Goal: Task Accomplishment & Management: Use online tool/utility

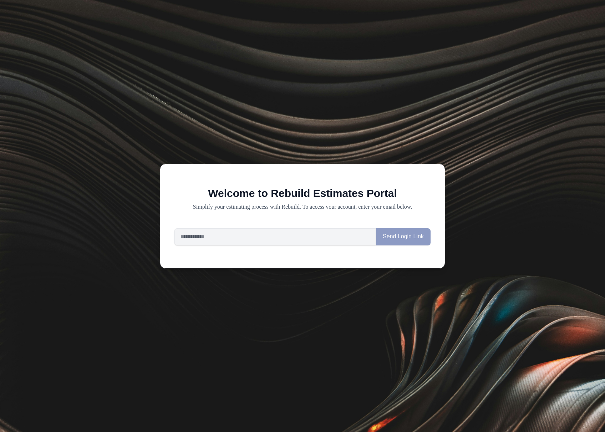
click at [300, 224] on div "Welcome to Rebuild Estimates Portal Simplify your estimating process with Rebui…" at bounding box center [302, 216] width 285 height 105
click at [297, 237] on input "email" at bounding box center [274, 236] width 201 height 17
type input "**********"
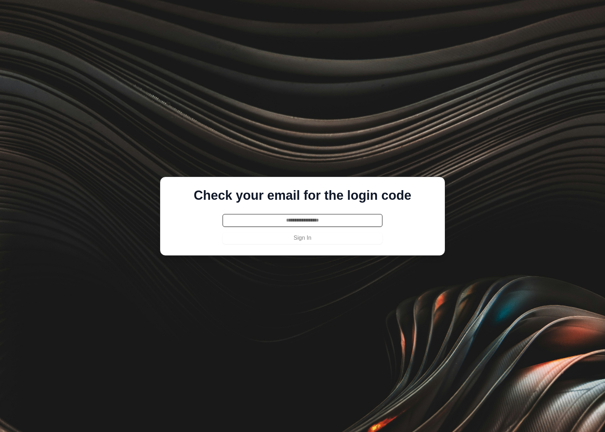
click at [294, 222] on input "text" at bounding box center [303, 220] width 160 height 13
paste input "******"
type input "******"
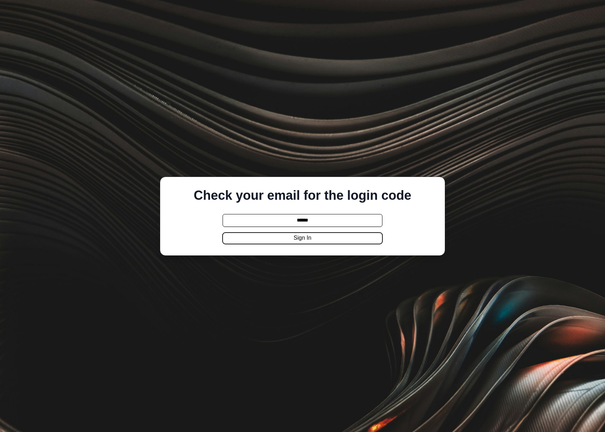
click at [294, 236] on button "Sign In" at bounding box center [303, 237] width 160 height 11
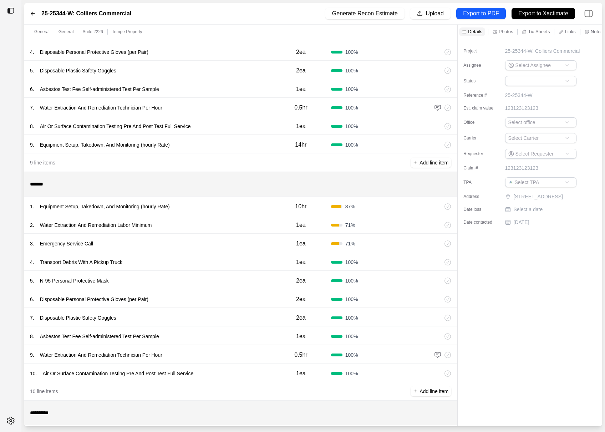
scroll to position [153, 0]
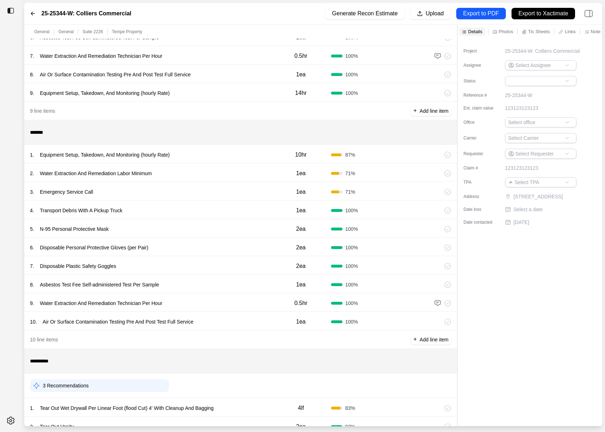
click at [251, 153] on div "1 . Equipment Setup, Takedown, And Monitoring (hourly Rate)" at bounding box center [150, 155] width 241 height 10
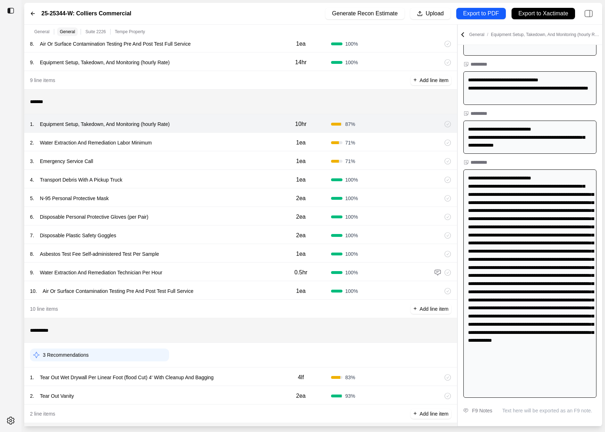
scroll to position [266, 0]
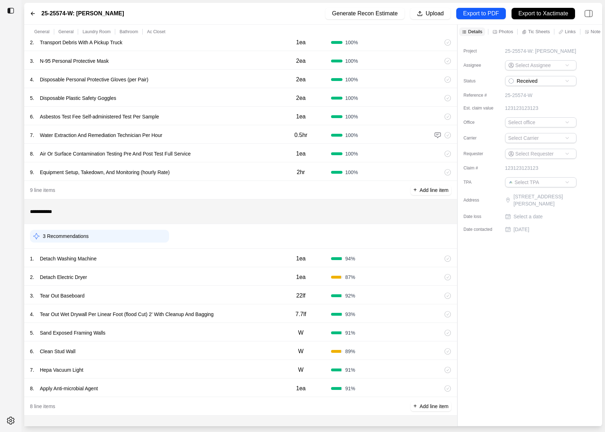
scroll to position [152, 0]
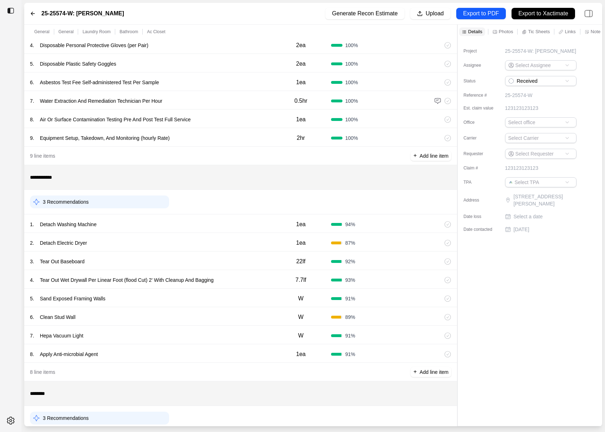
click at [201, 229] on div "1 . Detach Washing Machine 1ea 94 %" at bounding box center [240, 223] width 433 height 19
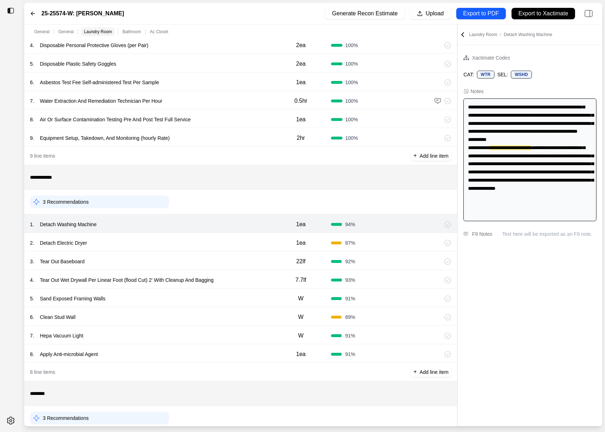
click at [201, 238] on div "2 . Detach Electric Dryer" at bounding box center [150, 243] width 241 height 10
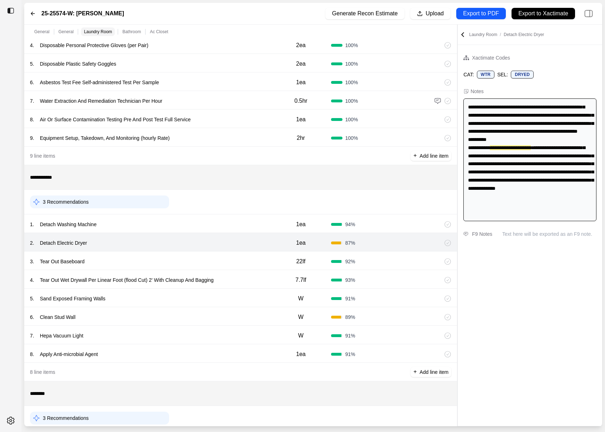
click at [219, 259] on div "3 . Tear Out Baseboard" at bounding box center [150, 261] width 241 height 10
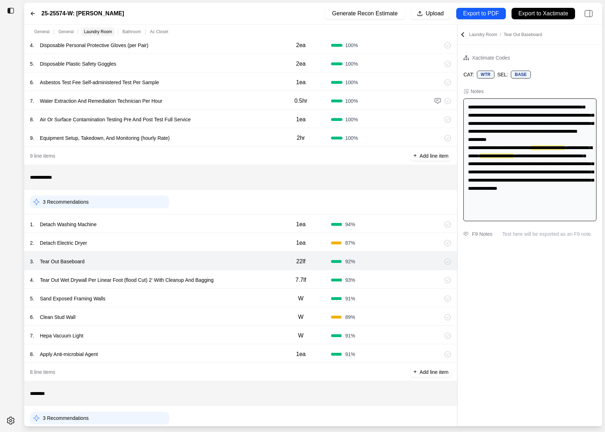
click at [254, 275] on div "4 . Tear Out Wet Drywall Per Linear Foot (flood Cut) 2' With Cleanup And Bagging" at bounding box center [150, 280] width 241 height 10
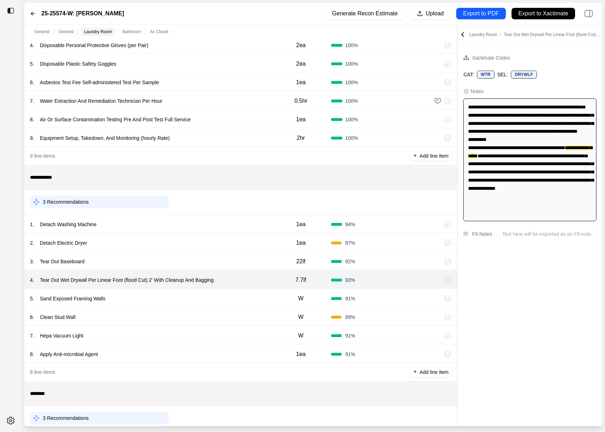
click at [237, 296] on div "5 . Sand Exposed Framing Walls" at bounding box center [150, 298] width 241 height 10
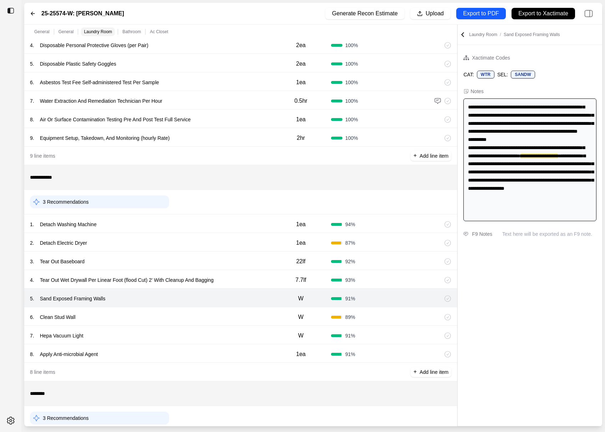
click at [229, 317] on div "6 . Clean Stud Wall" at bounding box center [150, 317] width 241 height 10
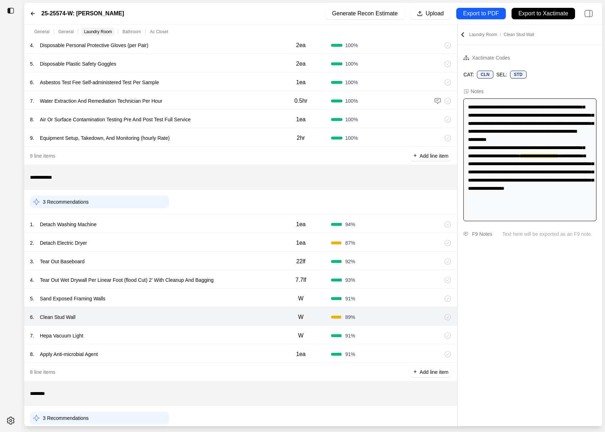
click at [229, 332] on div "7 . Hepa Vacuum Light" at bounding box center [150, 336] width 241 height 10
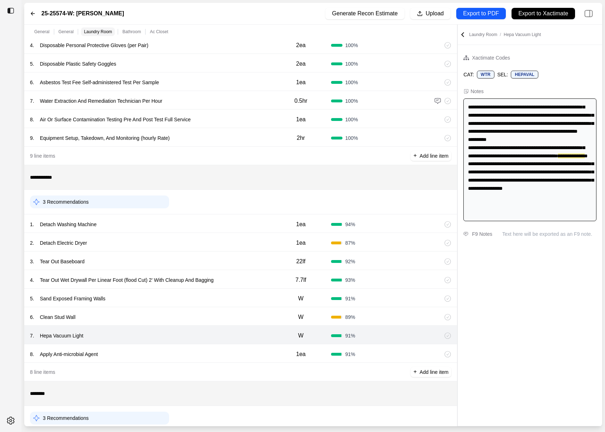
click at [228, 349] on div "8 . Apply Anti-microbial Agent" at bounding box center [150, 354] width 241 height 10
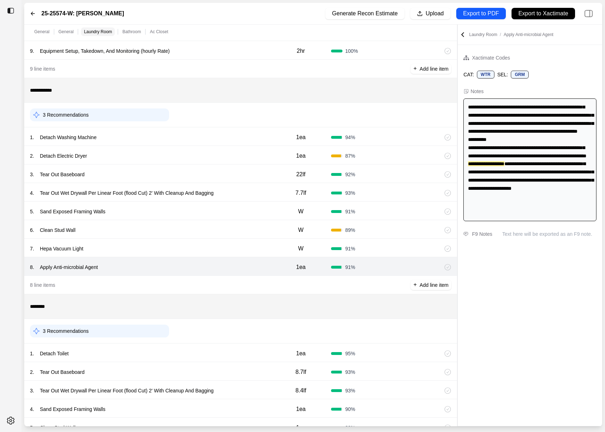
scroll to position [329, 0]
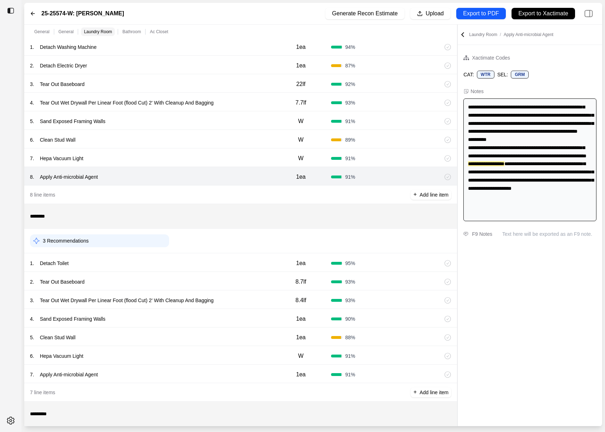
click at [234, 258] on div "1 . Detach Toilet" at bounding box center [150, 263] width 241 height 10
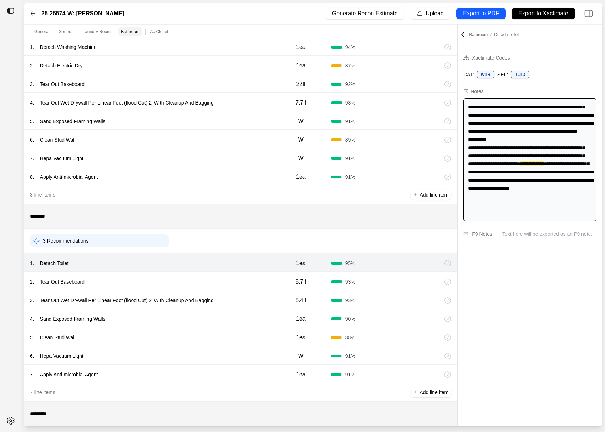
click at [236, 272] on div "2 . Tear Out Baseboard 8.7lf 93 %" at bounding box center [240, 281] width 433 height 19
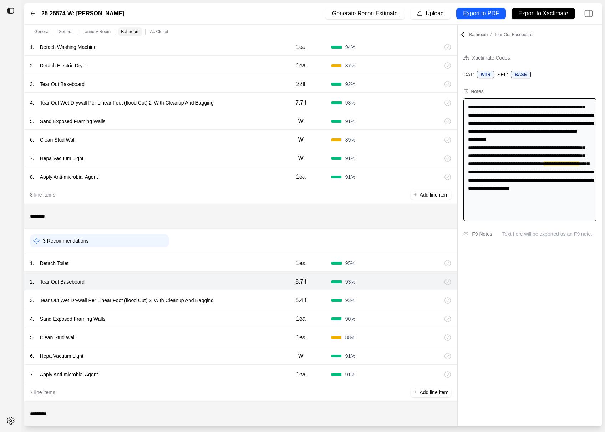
click at [236, 298] on div "3 . Tear Out Wet Drywall Per Linear Foot (flood Cut) 2' With Cleanup And Bagging" at bounding box center [150, 300] width 241 height 10
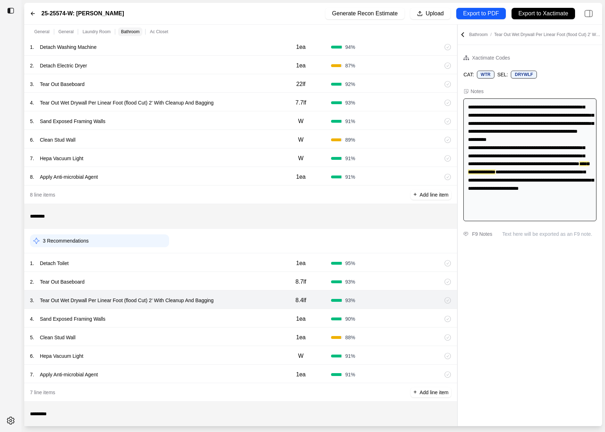
click at [233, 315] on div "4 . Sand Exposed Framing Walls" at bounding box center [150, 319] width 241 height 10
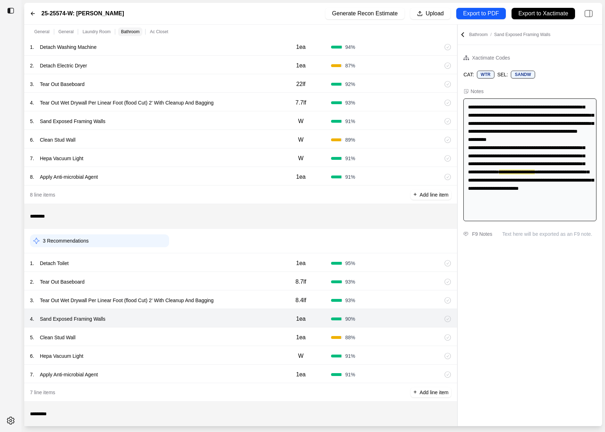
click at [233, 339] on div "5 . Clean Stud Wall" at bounding box center [150, 337] width 241 height 10
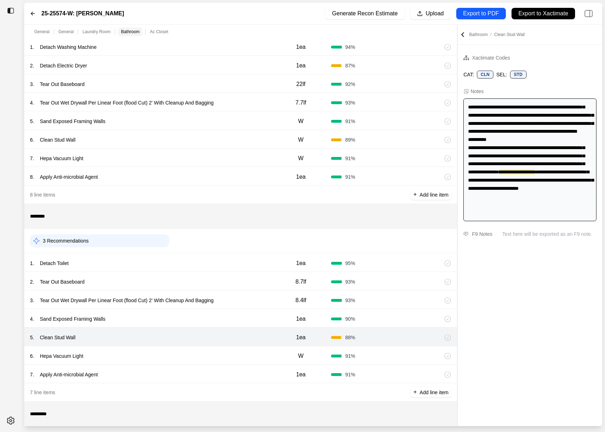
click at [233, 359] on div "6 . Hepa Vacuum Light" at bounding box center [150, 356] width 241 height 10
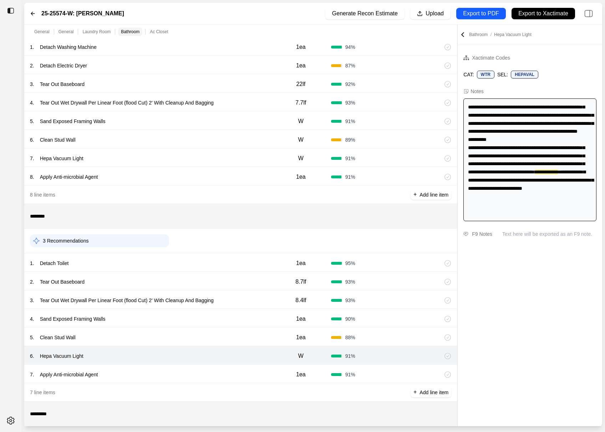
click at [233, 374] on div "7 . Apply Anti-microbial Agent" at bounding box center [150, 374] width 241 height 10
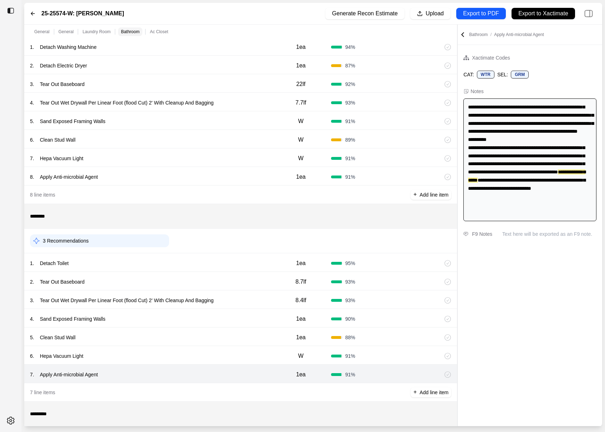
scroll to position [493, 0]
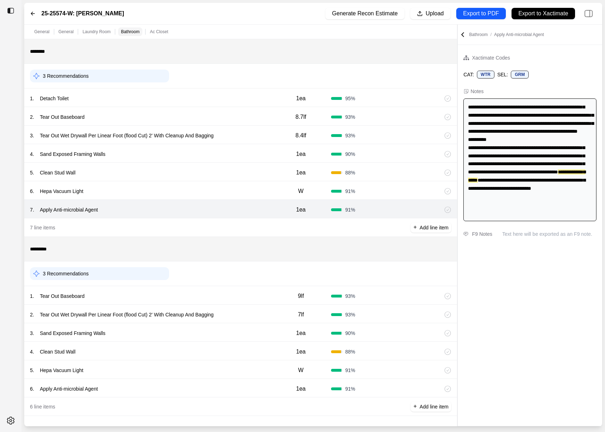
click at [238, 296] on div "1 . Tear Out Baseboard" at bounding box center [150, 296] width 241 height 10
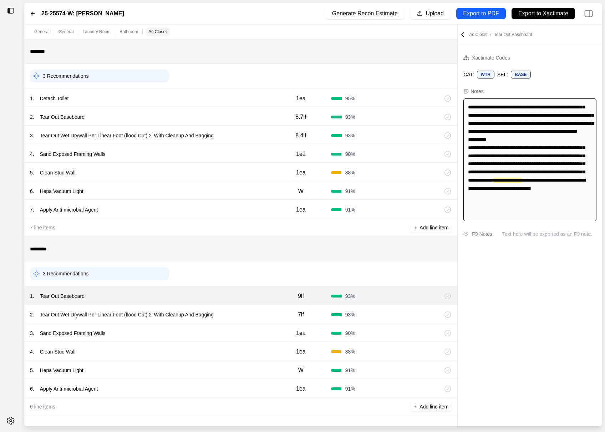
click at [239, 313] on div "2 . Tear Out Wet Drywall Per Linear Foot (flood Cut) 2' With Cleanup And Bagging" at bounding box center [150, 315] width 241 height 10
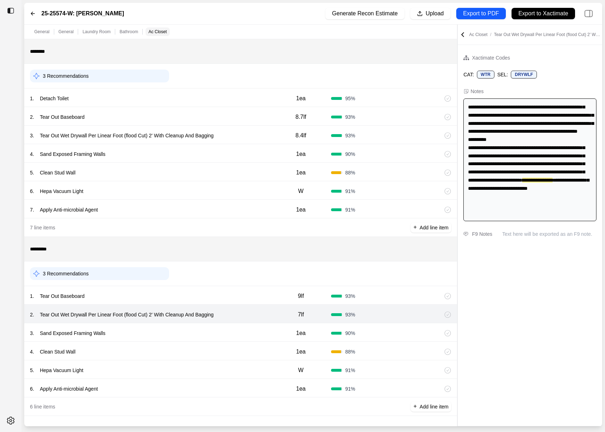
click at [239, 330] on div "3 . Sand Exposed Framing Walls" at bounding box center [150, 333] width 241 height 10
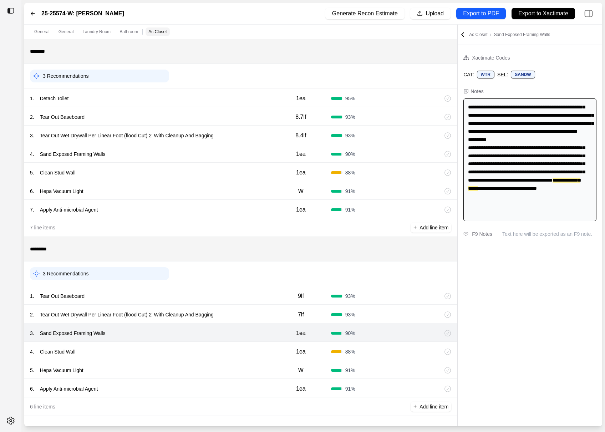
click at [236, 347] on div "4 . Clean Stud Wall" at bounding box center [150, 352] width 241 height 10
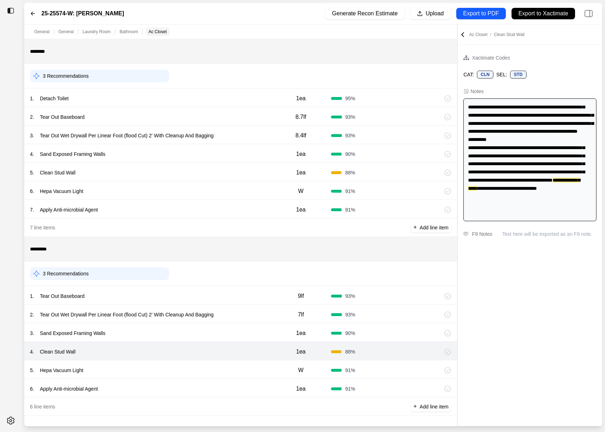
click at [226, 369] on div "5 . Hepa Vacuum Light" at bounding box center [150, 370] width 241 height 10
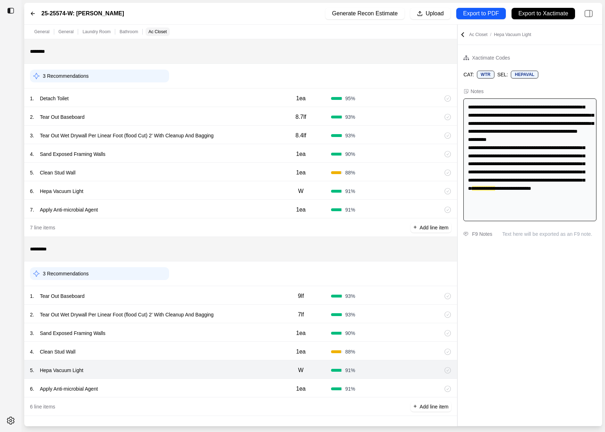
click at [220, 384] on div "6 . Apply Anti-microbial Agent" at bounding box center [150, 389] width 241 height 10
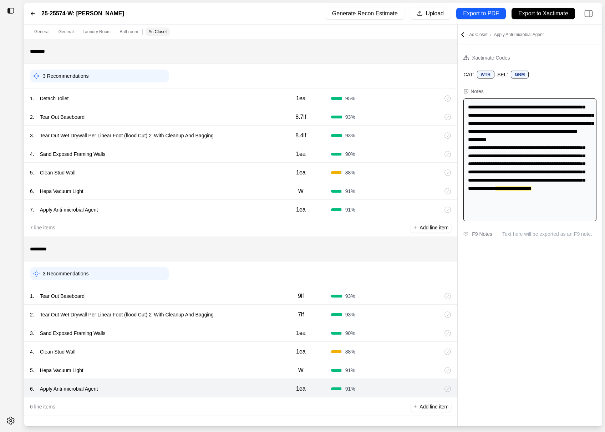
click at [224, 368] on div "5 . Hepa Vacuum Light" at bounding box center [150, 370] width 241 height 10
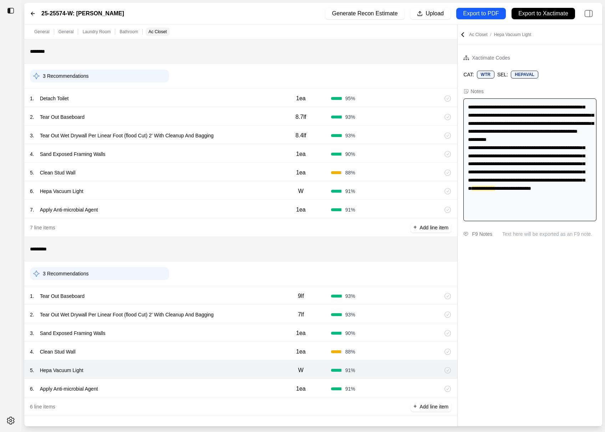
click at [76, 365] on p "Hepa Vacuum Light" at bounding box center [61, 370] width 49 height 10
drag, startPoint x: 546, startPoint y: 202, endPoint x: 576, endPoint y: 204, distance: 30.0
click at [576, 204] on div "**********" at bounding box center [529, 159] width 133 height 123
click at [222, 295] on div "1 . Tear Out Baseboard" at bounding box center [150, 296] width 241 height 10
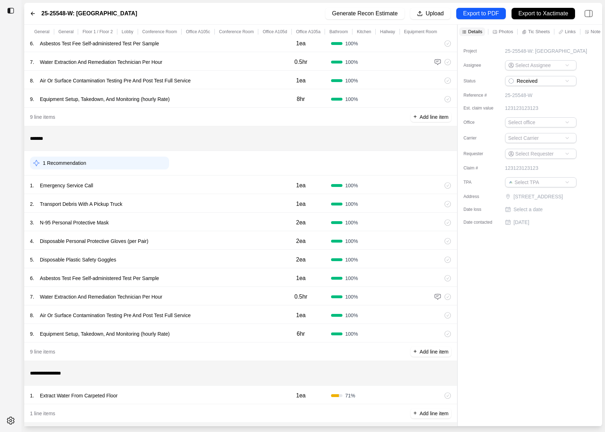
click at [231, 213] on div "3 . N-95 Personal Protective Mask 2ea 100 %" at bounding box center [240, 222] width 433 height 19
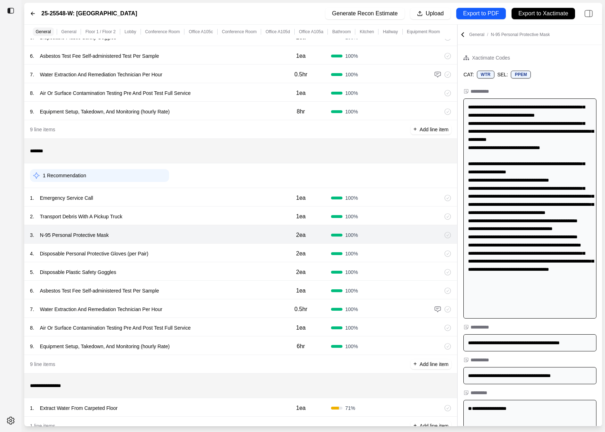
scroll to position [266, 0]
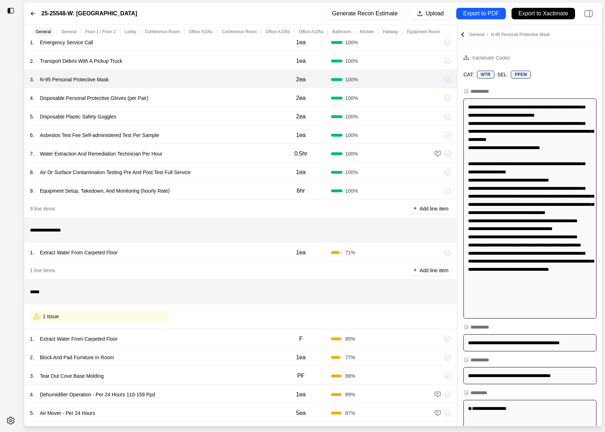
click at [205, 247] on div "1 . Extract Water From Carpeted Floor" at bounding box center [150, 252] width 241 height 10
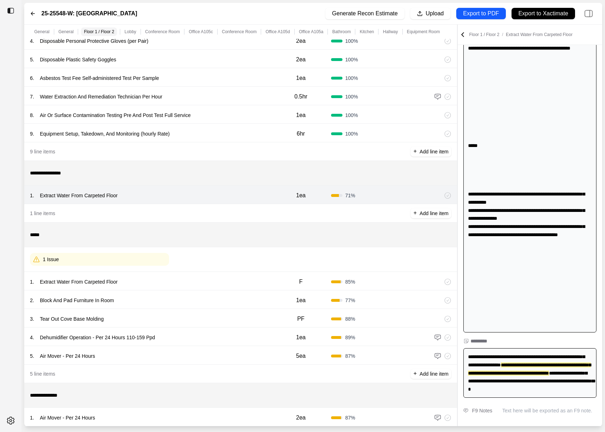
scroll to position [329, 0]
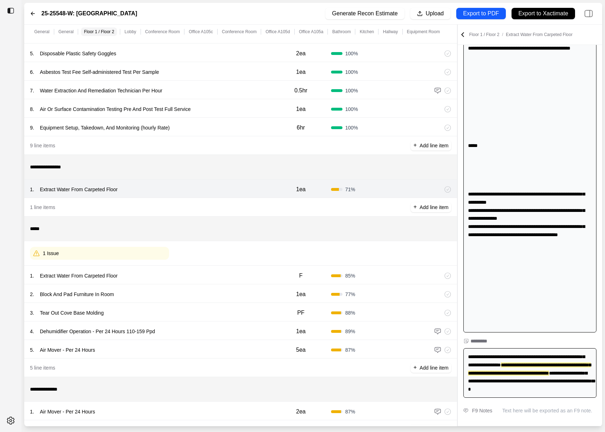
click at [202, 282] on div "1 . Extract Water From Carpeted Floor F 85 %" at bounding box center [240, 275] width 433 height 19
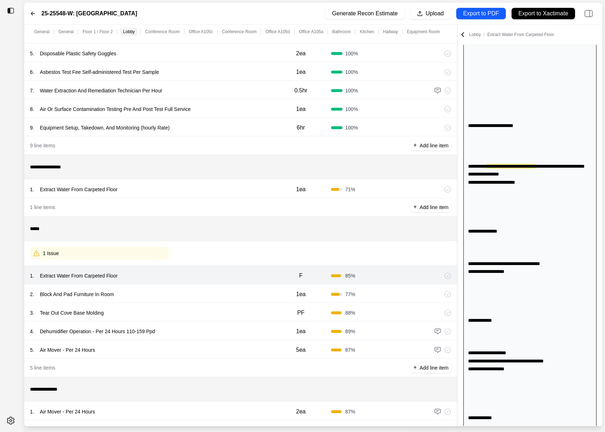
scroll to position [570, 0]
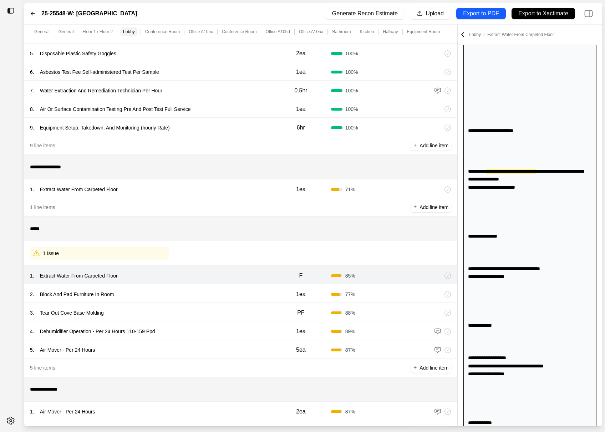
click at [203, 296] on div "2 . Block And Pad Furniture In Room" at bounding box center [150, 294] width 241 height 10
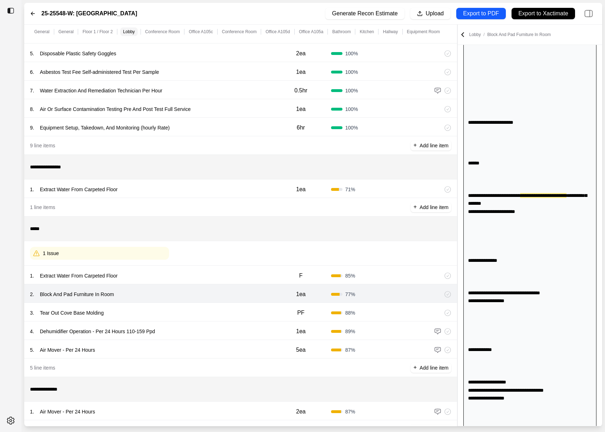
click at [203, 310] on div "3 . Tear Out Cove Base Molding" at bounding box center [150, 313] width 241 height 10
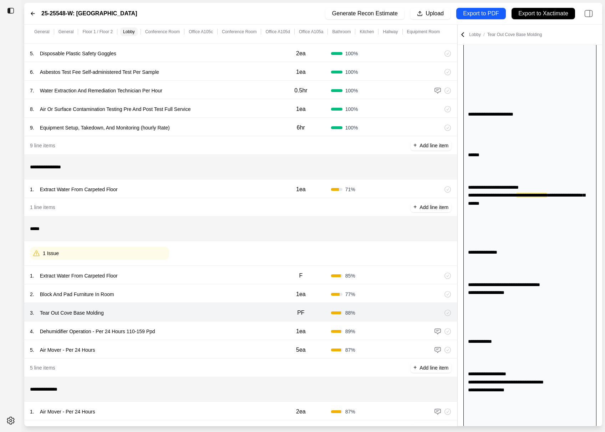
click at [203, 353] on div "5 . Air Mover - Per 24 Hours" at bounding box center [150, 350] width 241 height 10
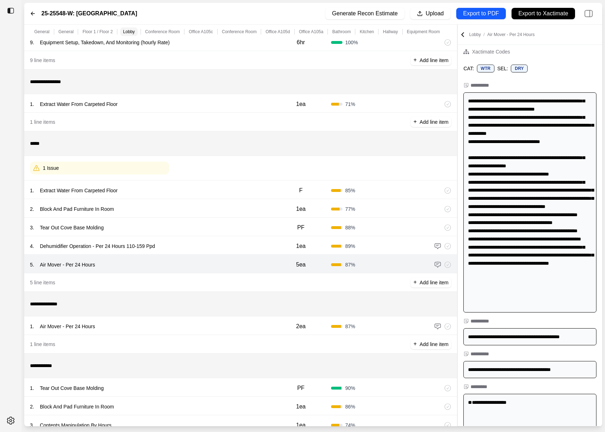
scroll to position [470, 0]
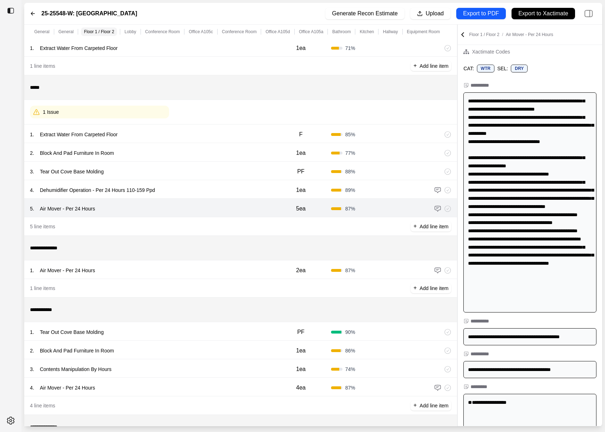
click at [226, 275] on div "1 . Air Mover - Per 24 Hours 2ea 87 %" at bounding box center [240, 269] width 433 height 19
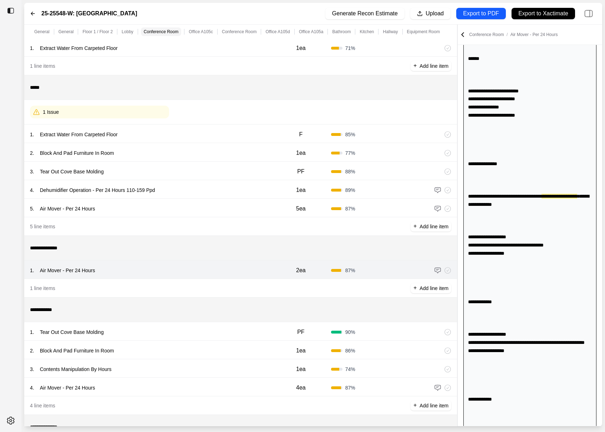
scroll to position [684, 0]
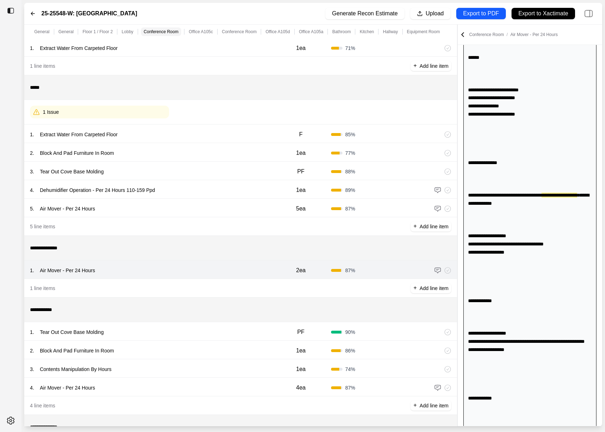
click at [201, 331] on div "1 . Tear Out Cove Base Molding" at bounding box center [150, 332] width 241 height 10
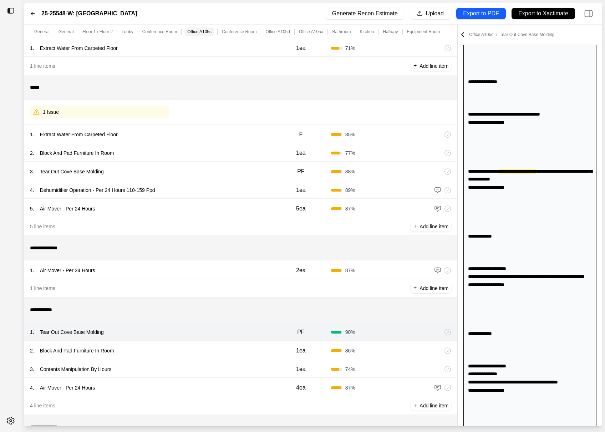
click at [201, 348] on div "2 . Block And Pad Furniture In Room" at bounding box center [150, 351] width 241 height 10
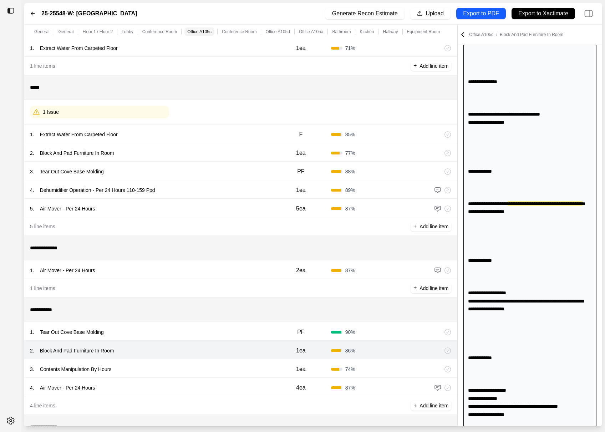
scroll to position [773, 0]
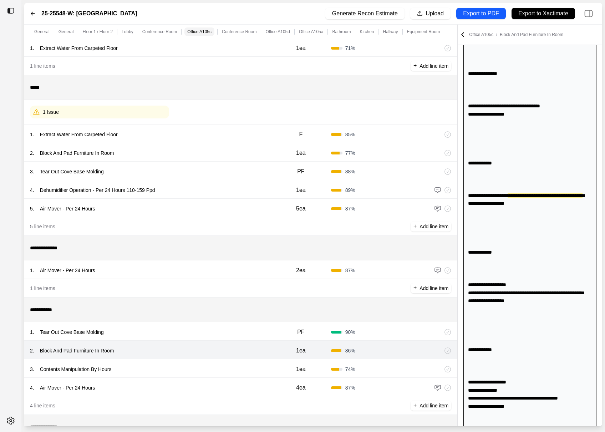
click at [201, 362] on div "3 . Contents Manipulation By Hours 1ea 74 %" at bounding box center [240, 368] width 433 height 19
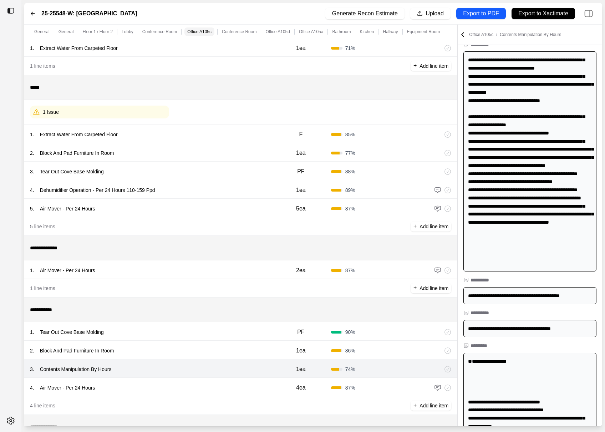
scroll to position [0, 0]
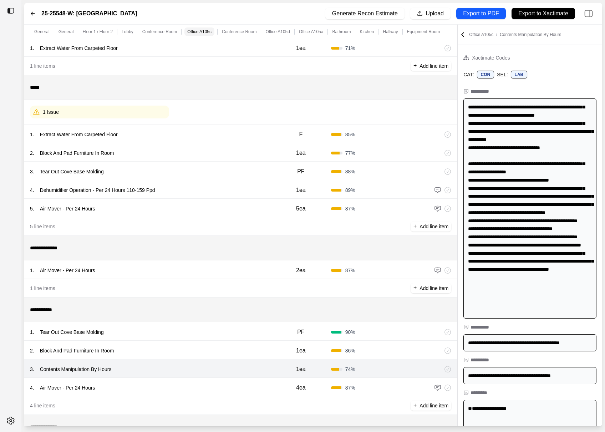
click at [254, 271] on div "1 . Air Mover - Per 24 Hours" at bounding box center [150, 270] width 241 height 10
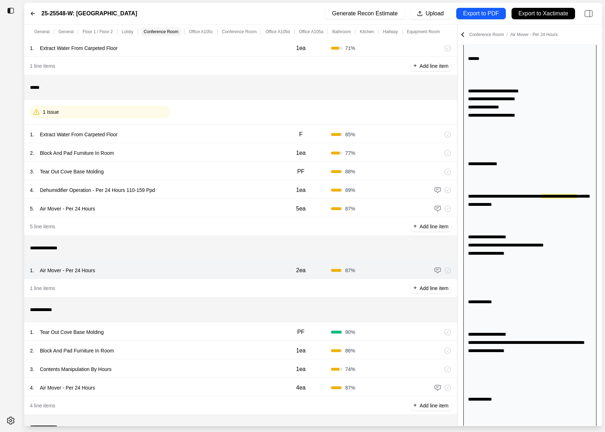
scroll to position [684, 0]
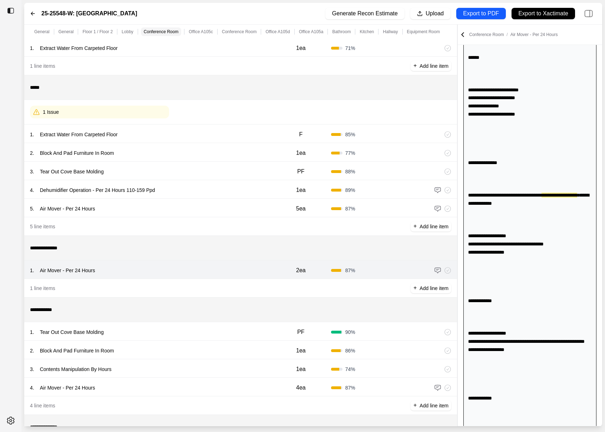
click at [241, 332] on div "1 . Tear Out Cove Base Molding" at bounding box center [150, 332] width 241 height 10
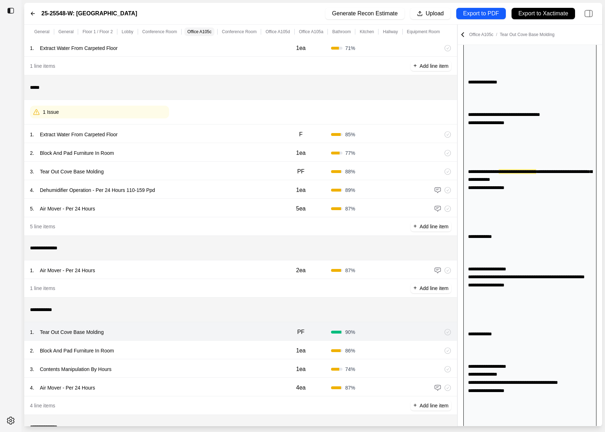
click at [241, 353] on div "2 . Block And Pad Furniture In Room" at bounding box center [150, 351] width 241 height 10
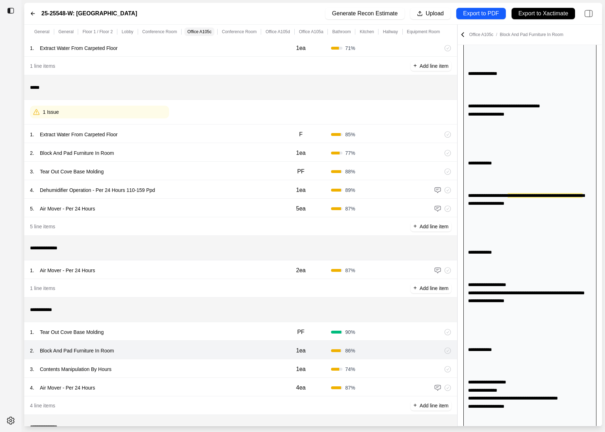
click at [241, 364] on div "3 . Contents Manipulation By Hours" at bounding box center [150, 369] width 241 height 10
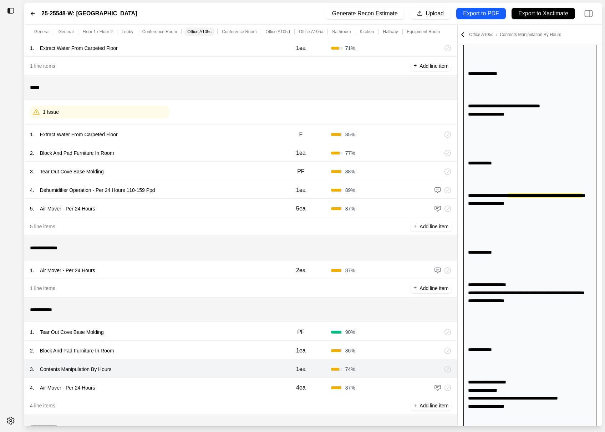
click at [241, 387] on div "4 . Air Mover - Per 24 Hours" at bounding box center [150, 388] width 241 height 10
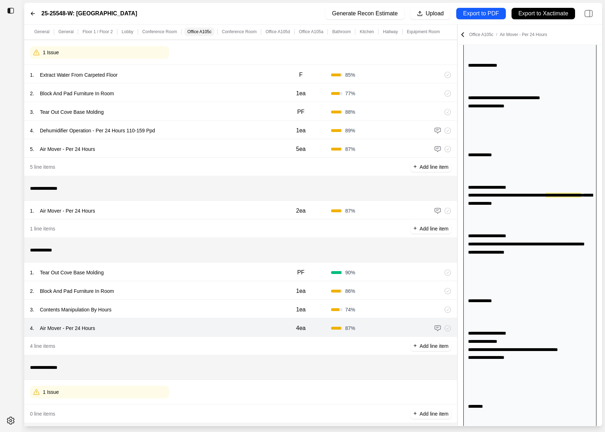
scroll to position [607, 0]
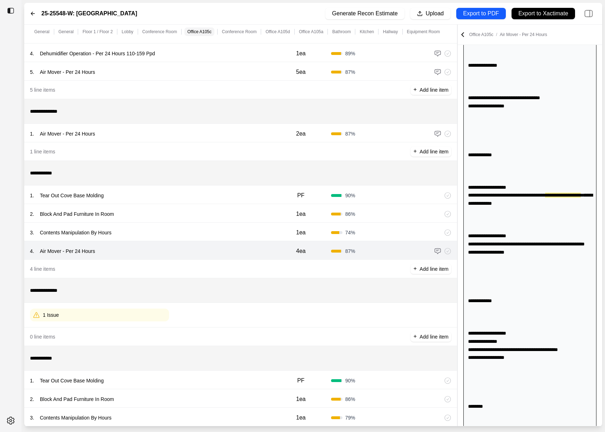
click at [244, 383] on div "1 . Tear Out Cove Base Molding" at bounding box center [150, 380] width 241 height 10
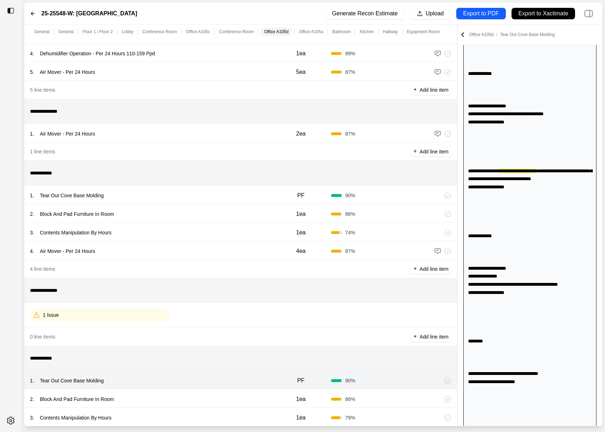
click at [244, 396] on div "2 . Block And Pad Furniture In Room" at bounding box center [150, 399] width 241 height 10
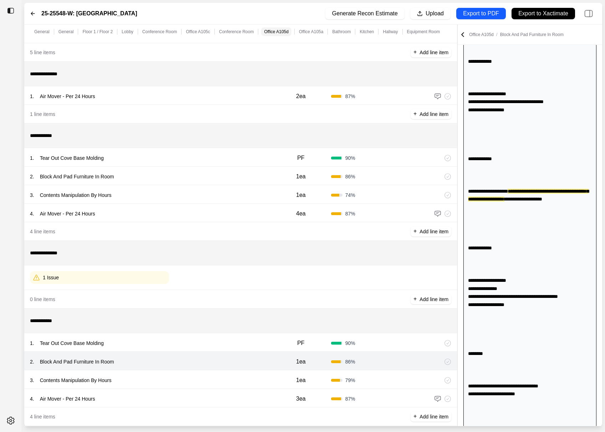
scroll to position [658, 0]
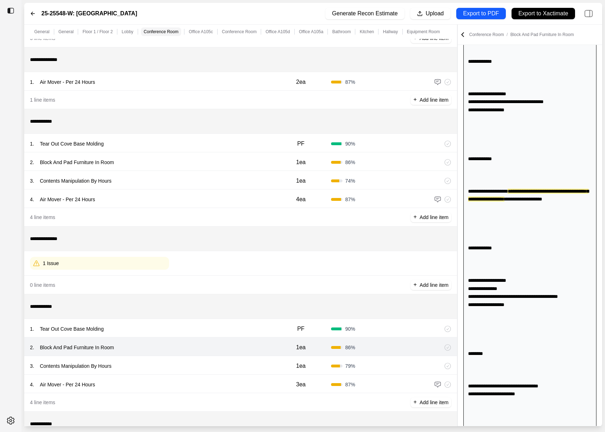
click at [246, 358] on div "3 . Contents Manipulation By Hours 1ea 79 %" at bounding box center [240, 365] width 433 height 19
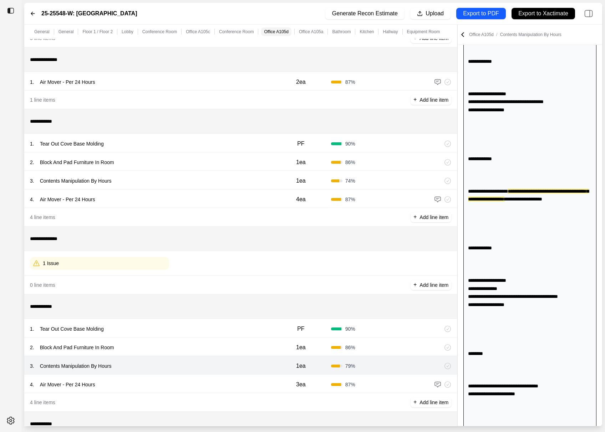
click at [242, 385] on div "4 . Air Mover - Per 24 Hours" at bounding box center [150, 384] width 241 height 10
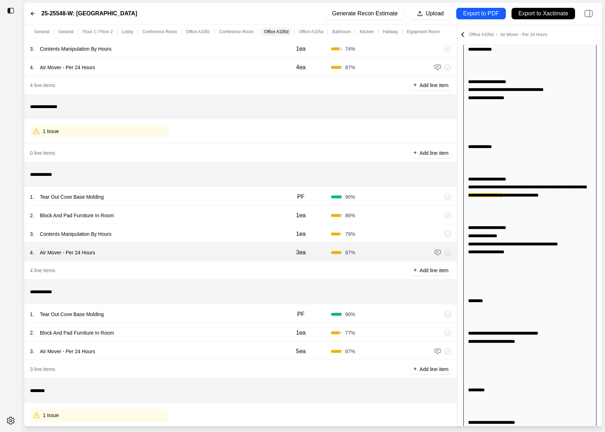
scroll to position [795, 0]
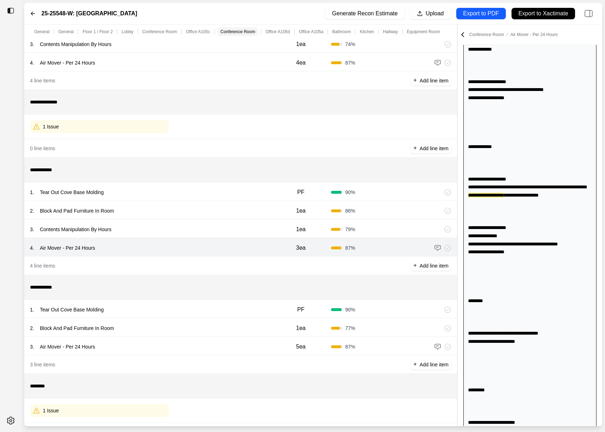
click at [250, 319] on div "2 . Block And Pad Furniture In Room 1ea 77 %" at bounding box center [240, 327] width 433 height 19
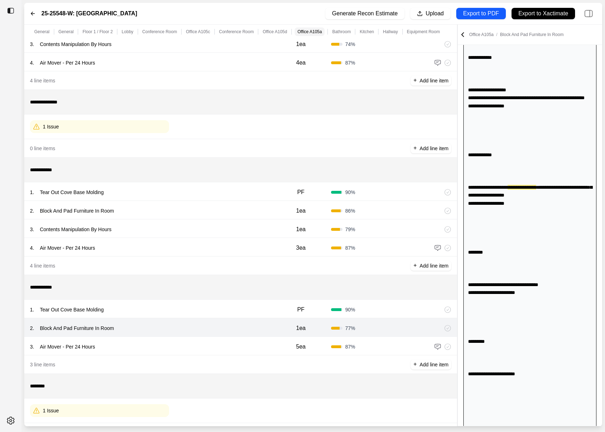
click at [250, 308] on div "1 . Tear Out Cove Base Molding" at bounding box center [150, 310] width 241 height 10
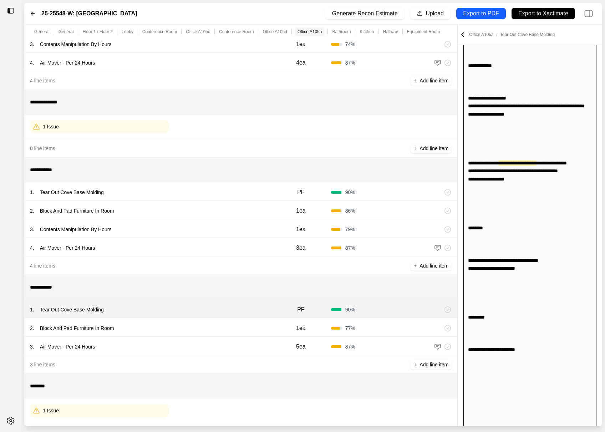
click at [250, 334] on div "2 . Block And Pad Furniture In Room 1ea 77 %" at bounding box center [240, 327] width 433 height 19
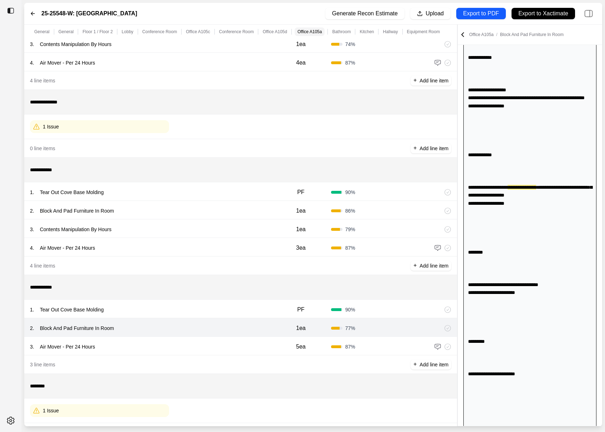
click at [250, 353] on div "3 . Air Mover - Per 24 Hours 5ea 87 %" at bounding box center [240, 346] width 433 height 19
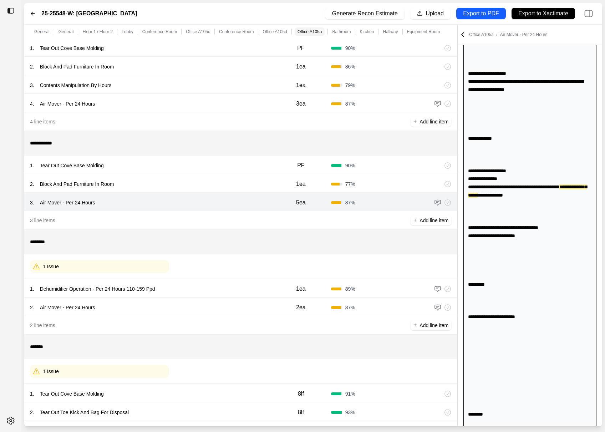
scroll to position [943, 0]
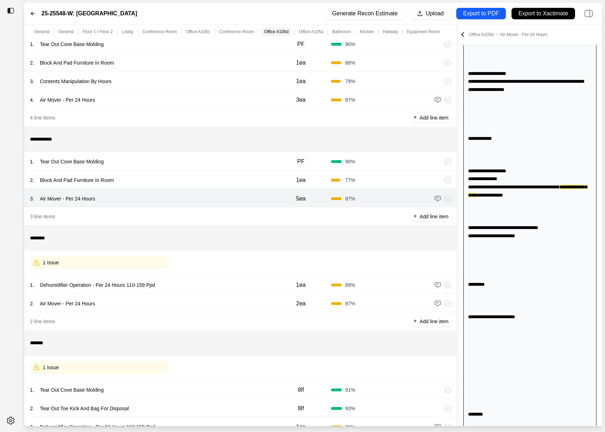
click at [235, 282] on div "1 . Dehumidifier Operation - Per 24 Hours 110-159 Ppd" at bounding box center [150, 285] width 241 height 10
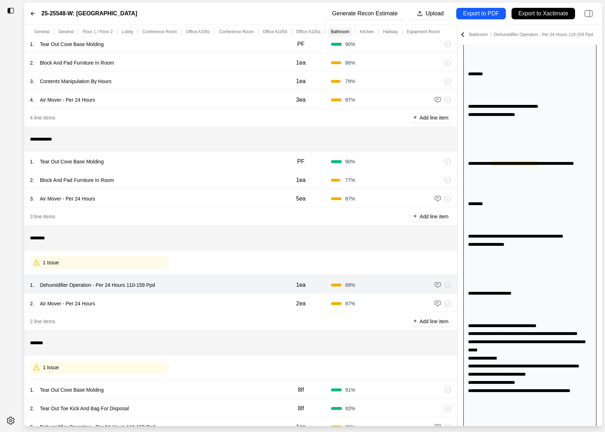
scroll to position [1162, 0]
click at [235, 305] on div "2 . Air Mover - Per 24 Hours" at bounding box center [150, 303] width 241 height 10
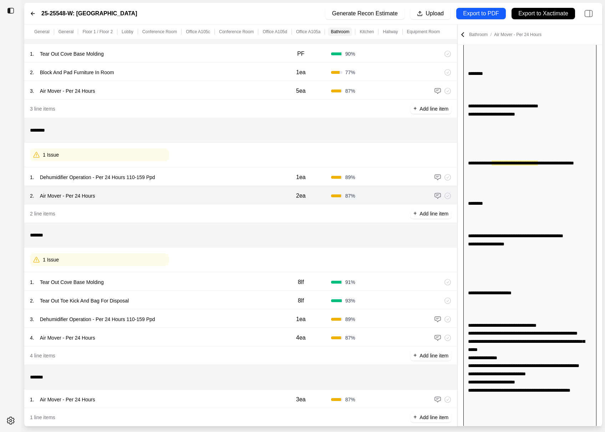
scroll to position [1151, 0]
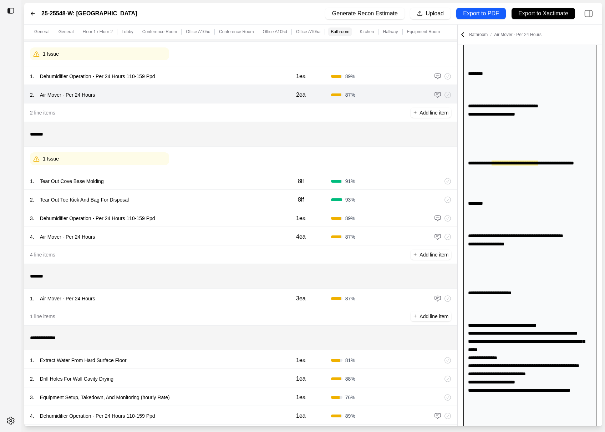
click at [221, 183] on div "1 . Tear Out Cove Base Molding" at bounding box center [150, 181] width 241 height 10
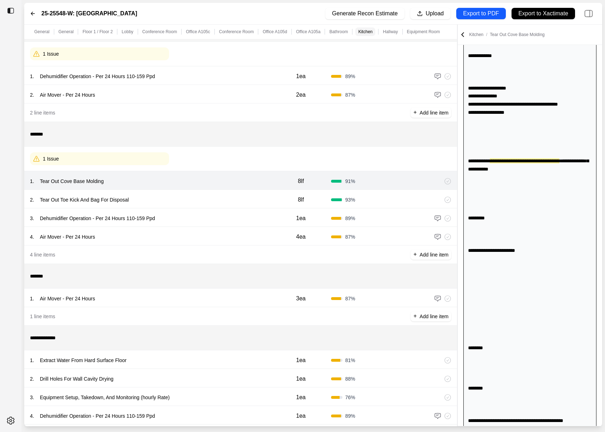
scroll to position [1073, 0]
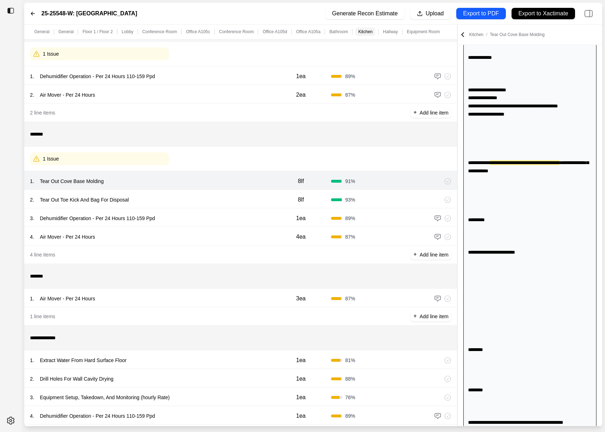
click at [221, 195] on div "2 . Tear Out Toe Kick And Bag For Disposal" at bounding box center [150, 200] width 241 height 10
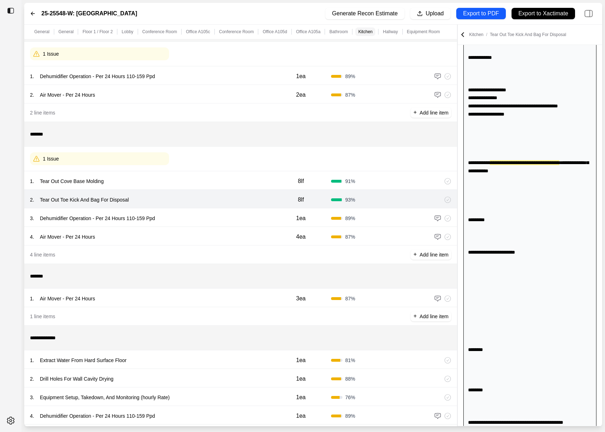
click at [219, 210] on div "3 . Dehumidifier Operation - Per 24 Hours 110-159 Ppd 1ea 89 %" at bounding box center [240, 217] width 433 height 19
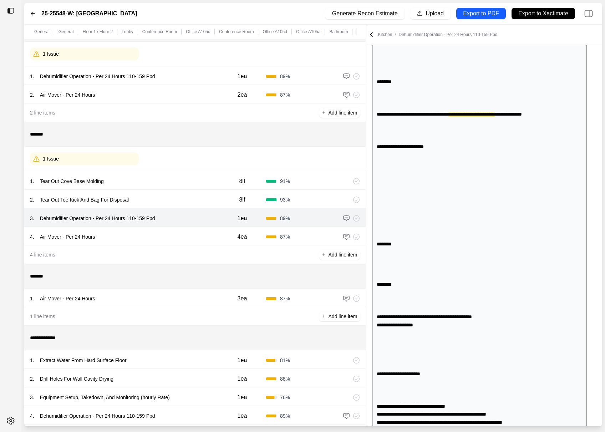
scroll to position [1008, 0]
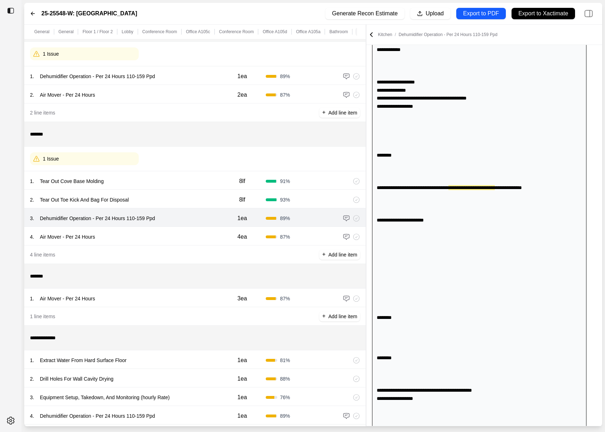
click at [366, 157] on div at bounding box center [366, 226] width 0 height 402
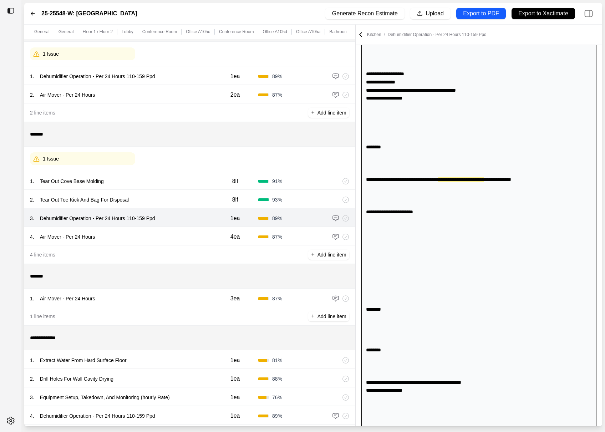
click at [181, 238] on div "4 . Air Mover - Per 24 Hours" at bounding box center [121, 237] width 182 height 10
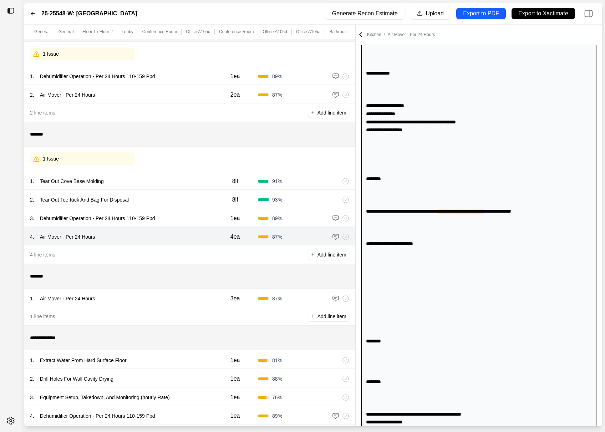
scroll to position [976, 0]
click at [160, 296] on div "1 . Air Mover - Per 24 Hours" at bounding box center [121, 298] width 182 height 10
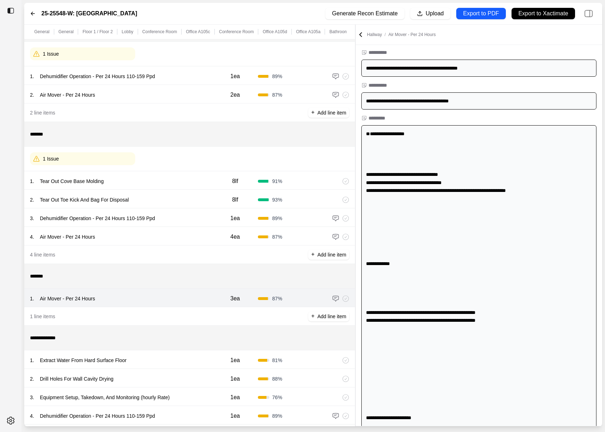
scroll to position [0, 0]
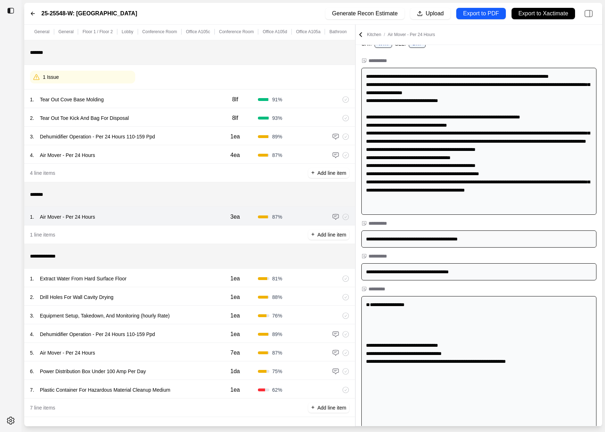
click at [173, 276] on div "1 . Extract Water From Hard Surface Floor" at bounding box center [121, 278] width 182 height 10
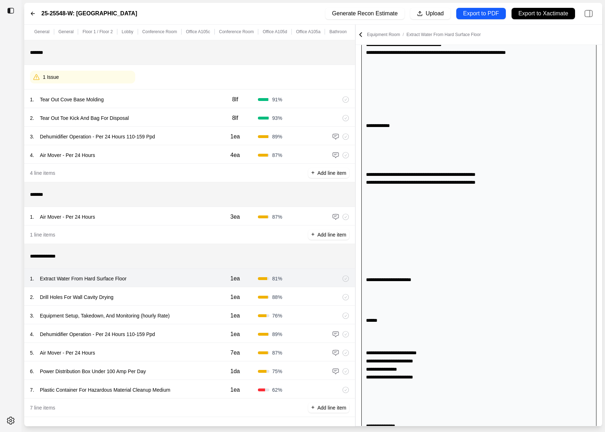
click at [173, 298] on div "2 . Drill Holes For Wall Cavity Drying" at bounding box center [121, 297] width 182 height 10
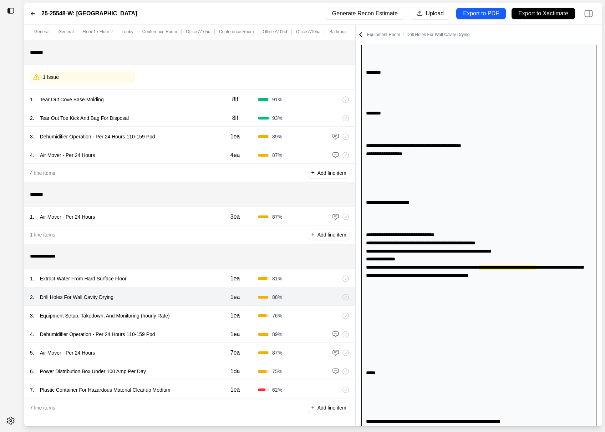
click at [187, 317] on div "3 . Equipment Setup, Takedown, And Monitoring (hourly Rate)" at bounding box center [121, 316] width 182 height 10
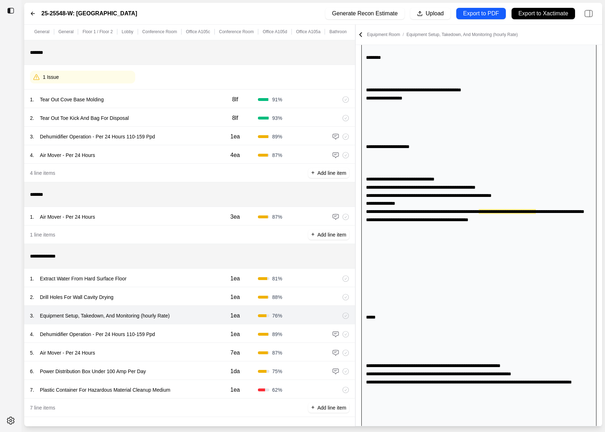
click at [187, 333] on div "4 . Dehumidifier Operation - Per 24 Hours 110-159 Ppd" at bounding box center [121, 334] width 182 height 10
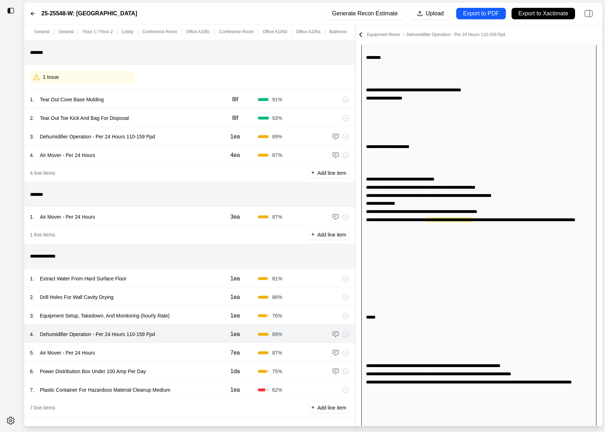
scroll to position [1365, 0]
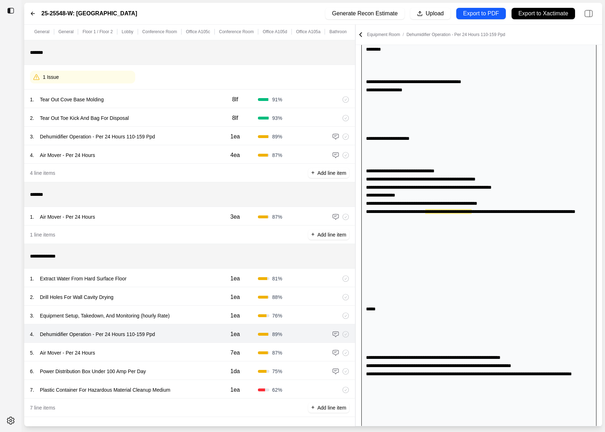
click at [184, 358] on div "5 . Air Mover - Per 24 Hours 7ea 87 %" at bounding box center [189, 352] width 331 height 19
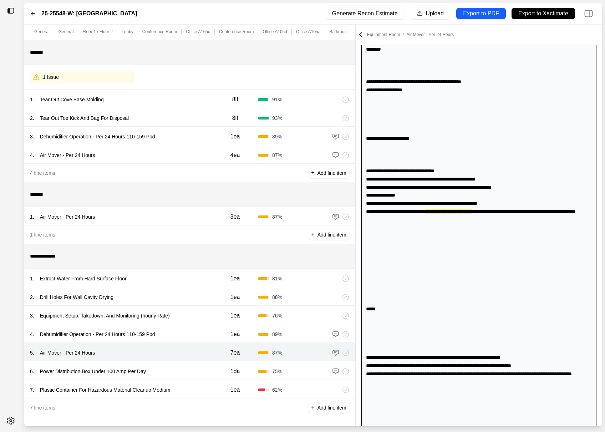
click at [194, 368] on div "6 . Power Distribution Box Under 100 Amp Per Day" at bounding box center [121, 371] width 182 height 10
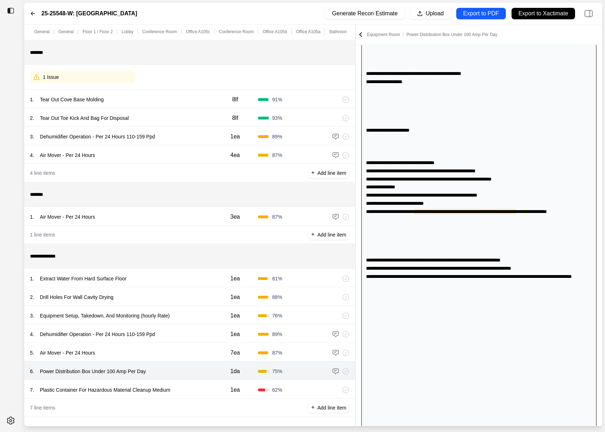
click at [195, 390] on div "7 . Plastic Container For Hazardous Material Cleanup Medium" at bounding box center [121, 390] width 182 height 10
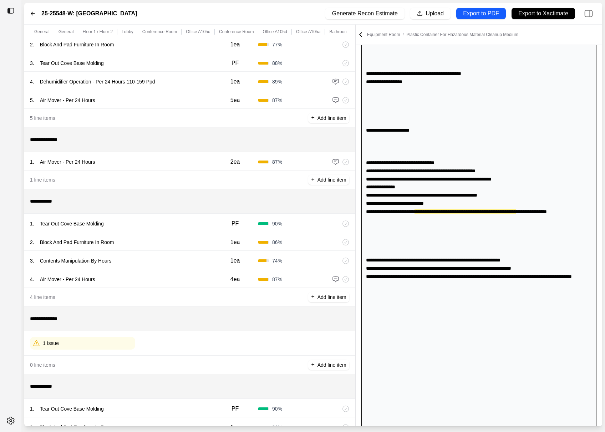
scroll to position [259, 0]
